Goal: Find specific page/section: Locate a particular part of the current website

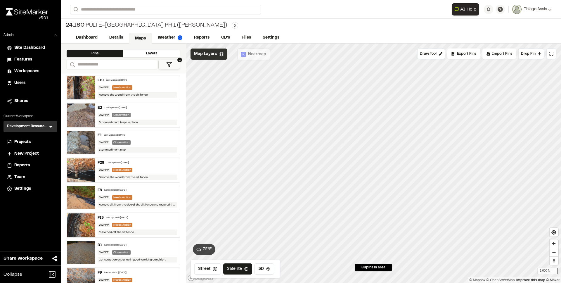
click at [204, 52] on span "Map Layers" at bounding box center [205, 54] width 23 height 6
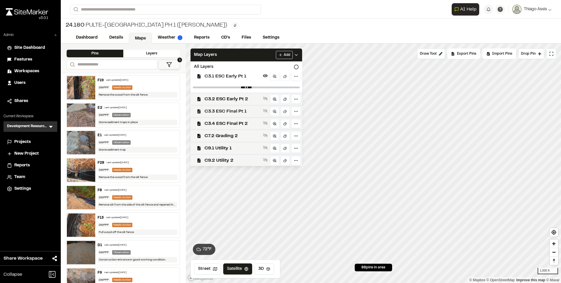
scroll to position [27, 0]
click at [217, 88] on span "C3.2 ESC Early Pt 2" at bounding box center [233, 86] width 56 height 7
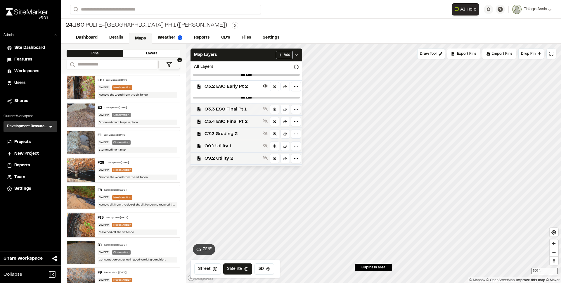
click at [221, 106] on span "C3.3 ESC Final Pt 1" at bounding box center [233, 109] width 56 height 7
click at [226, 130] on span "C3.4 ESC Final Pt 2" at bounding box center [233, 132] width 56 height 7
click at [230, 154] on span "C7.2 Grading 2" at bounding box center [233, 154] width 56 height 7
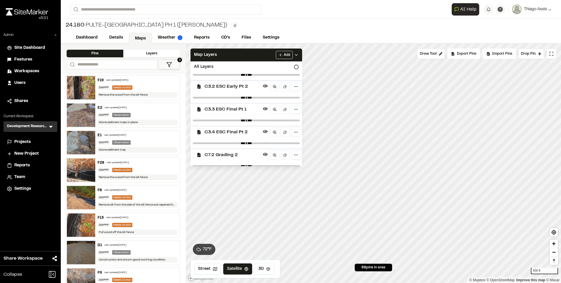
scroll to position [70, 0]
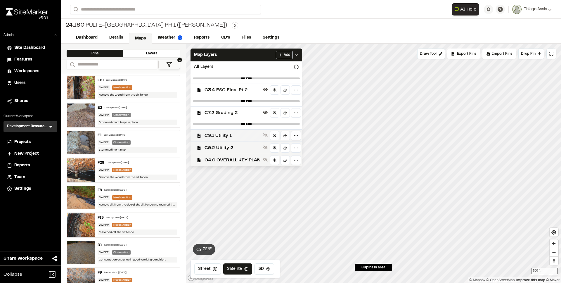
click at [233, 137] on span "C9.1 Utility 1" at bounding box center [233, 135] width 56 height 7
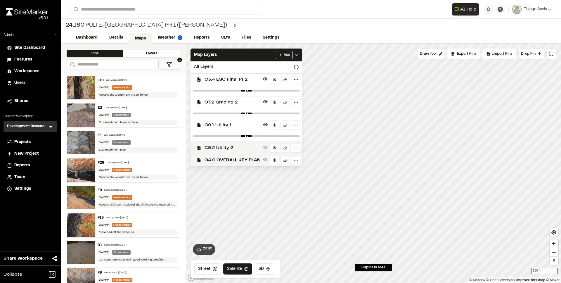
click at [231, 147] on span "C9.2 Utility 2" at bounding box center [233, 147] width 56 height 7
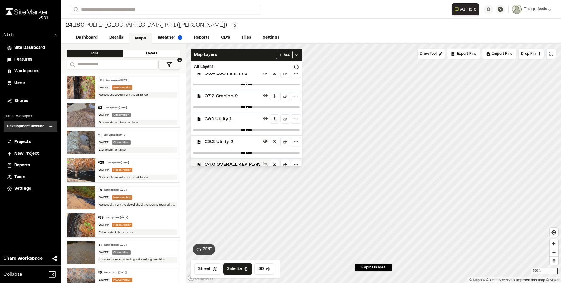
scroll to position [91, 0]
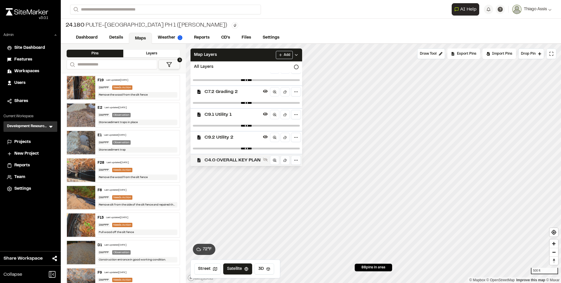
click at [239, 156] on div "C4.0 OVERALL KEY PLAN" at bounding box center [244, 160] width 116 height 12
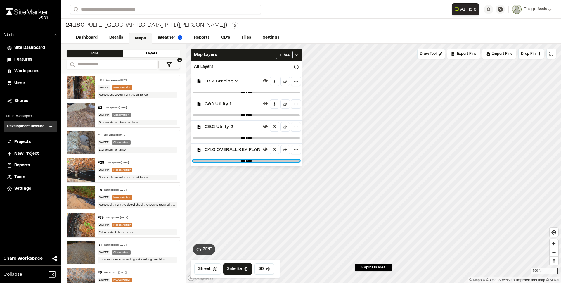
drag, startPoint x: 293, startPoint y: 161, endPoint x: 191, endPoint y: 162, distance: 102.1
type input "*"
click at [193, 162] on input "range" at bounding box center [246, 161] width 107 height 2
